Goal: Task Accomplishment & Management: Manage account settings

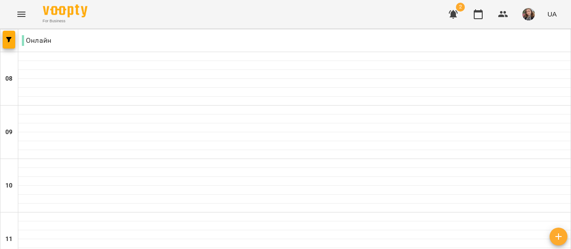
scroll to position [401, 0]
click at [451, 9] on icon "button" at bounding box center [453, 14] width 11 height 11
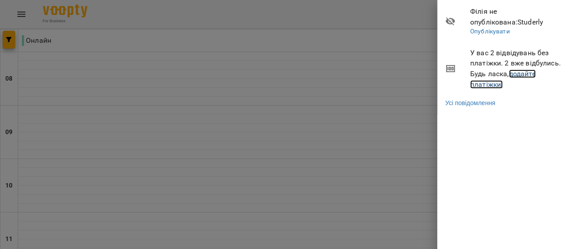
click at [520, 75] on link "додайте платіжки!" at bounding box center [503, 79] width 66 height 19
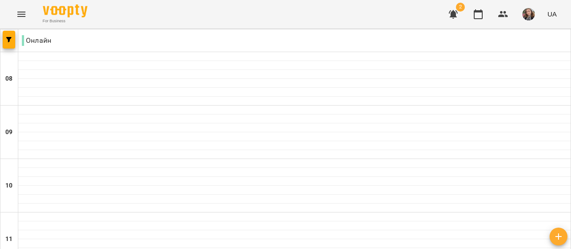
scroll to position [401, 0]
